Goal: Task Accomplishment & Management: Complete application form

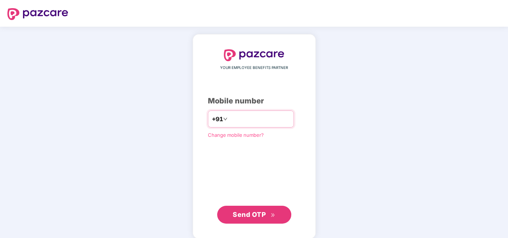
type input "**********"
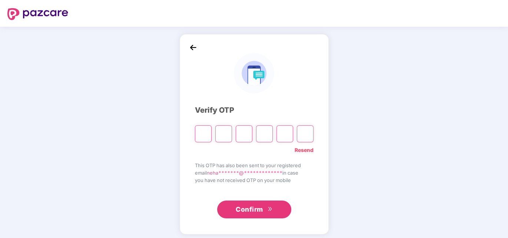
type input "*"
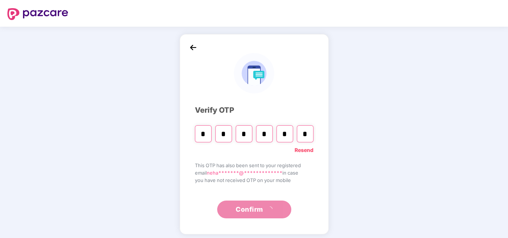
type input "*"
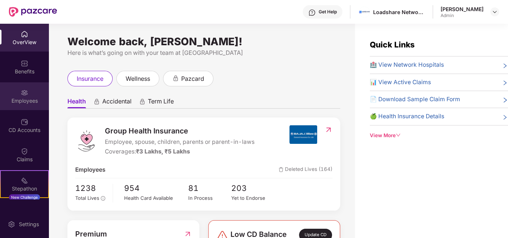
click at [29, 95] on div "Employees" at bounding box center [24, 96] width 49 height 28
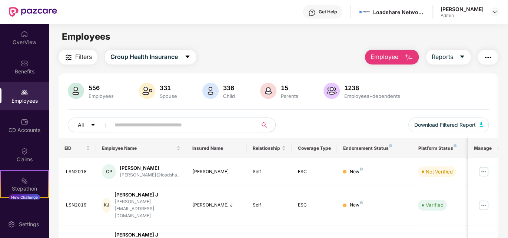
click at [397, 54] on span "Employee" at bounding box center [384, 56] width 28 height 9
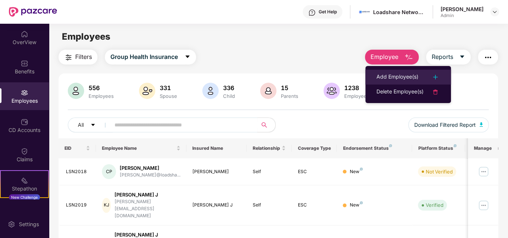
click at [398, 73] on div "Add Employee(s)" at bounding box center [397, 77] width 42 height 9
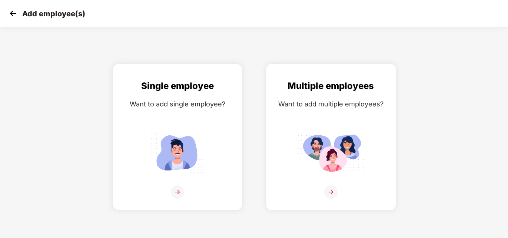
click at [351, 127] on div "Multiple employees Want to add multiple employees?" at bounding box center [331, 143] width 114 height 129
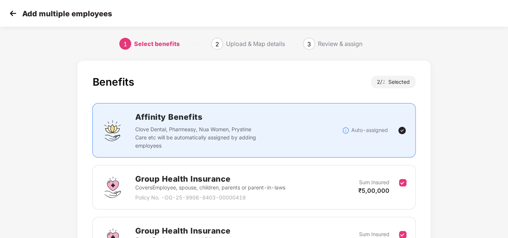
click at [398, 181] on div "Sum Insured ₹5,00,000" at bounding box center [378, 187] width 41 height 18
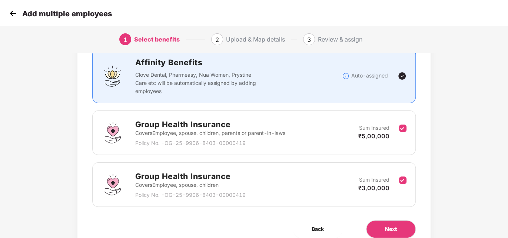
scroll to position [57, 0]
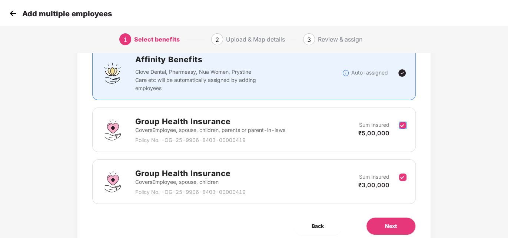
click at [406, 121] on label at bounding box center [402, 130] width 7 height 18
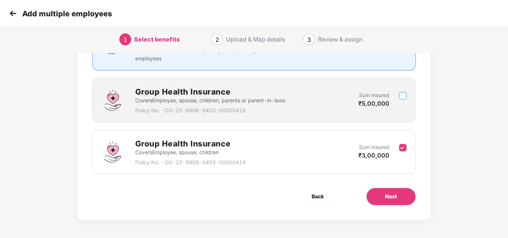
scroll to position [87, 0]
click at [380, 194] on button "Next" at bounding box center [391, 197] width 50 height 18
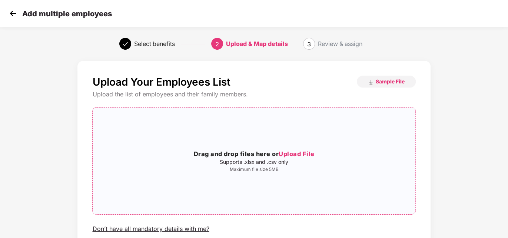
click at [283, 166] on div "Drag and drop files here or Upload File Supports .xlsx and .csv only Maximum fi…" at bounding box center [254, 160] width 322 height 23
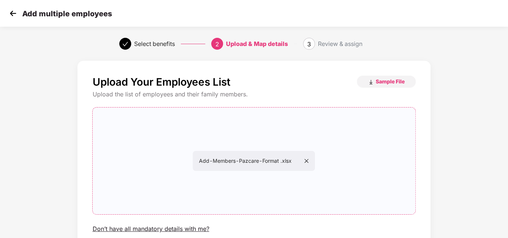
scroll to position [60, 0]
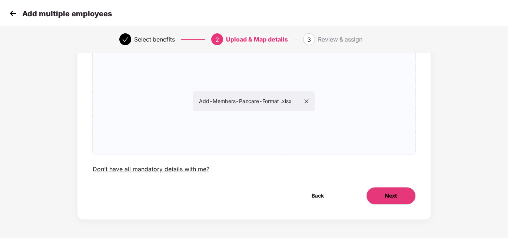
click at [389, 196] on span "Next" at bounding box center [391, 195] width 12 height 8
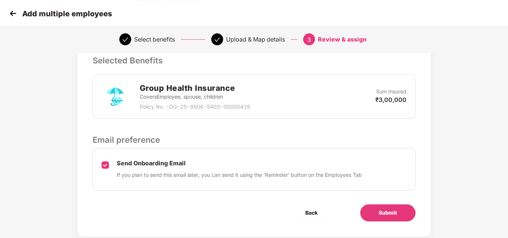
scroll to position [182, 0]
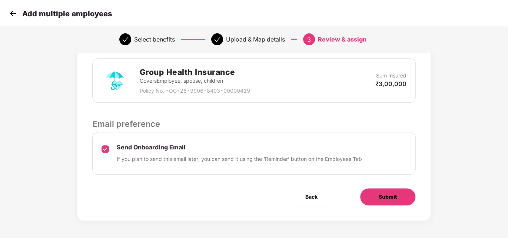
click at [388, 197] on span "Submit" at bounding box center [387, 197] width 18 height 8
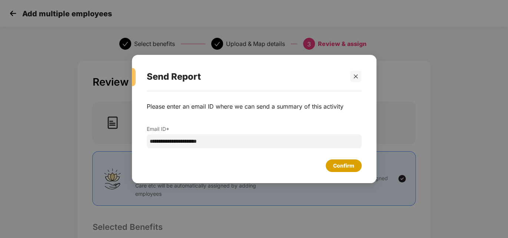
click at [334, 165] on div "Confirm" at bounding box center [343, 165] width 21 height 8
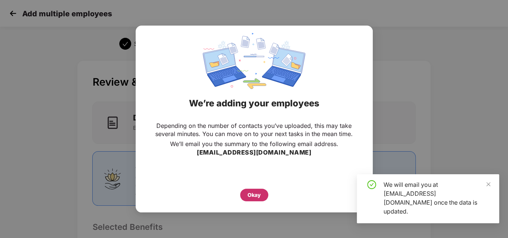
click at [251, 190] on div "Okay" at bounding box center [254, 194] width 28 height 13
